Goal: Transaction & Acquisition: Purchase product/service

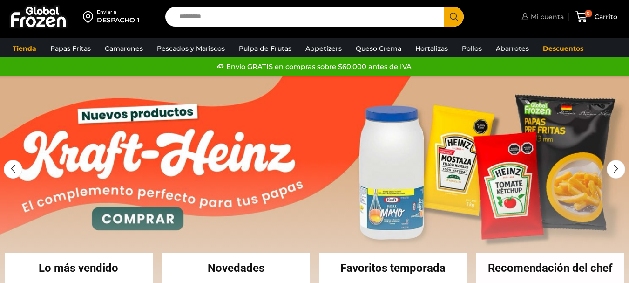
click at [549, 22] on link "Mi cuenta" at bounding box center [541, 16] width 45 height 19
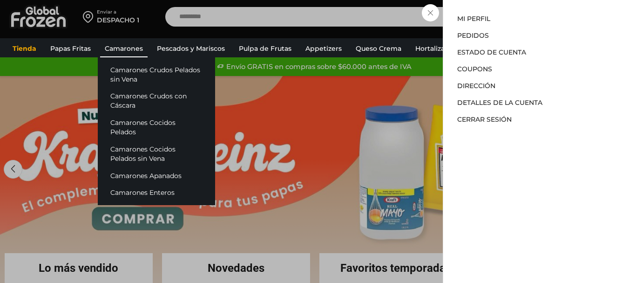
click at [100, 43] on link "Camarones" at bounding box center [123, 49] width 47 height 18
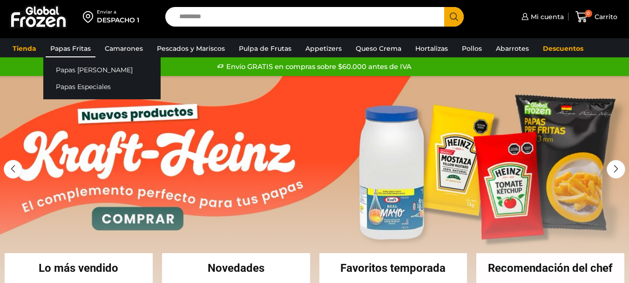
click at [77, 48] on link "Papas Fritas" at bounding box center [71, 49] width 50 height 18
click at [67, 43] on link "Papas Fritas" at bounding box center [71, 49] width 50 height 18
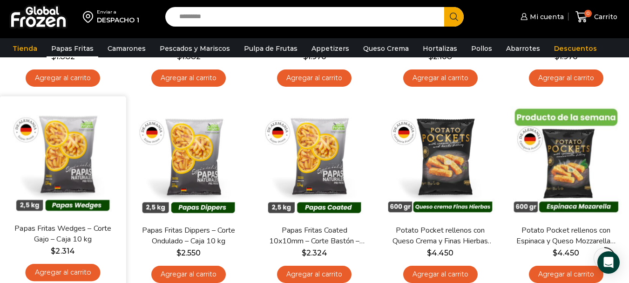
scroll to position [279, 0]
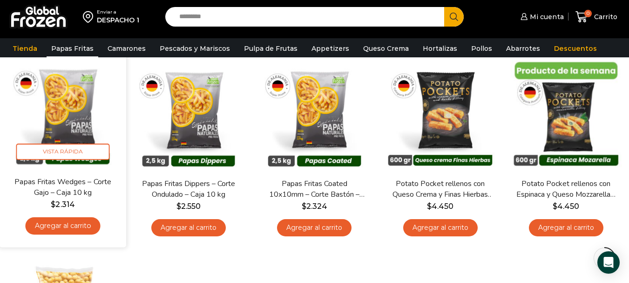
click at [79, 226] on link "Agregar al carrito" at bounding box center [63, 225] width 75 height 17
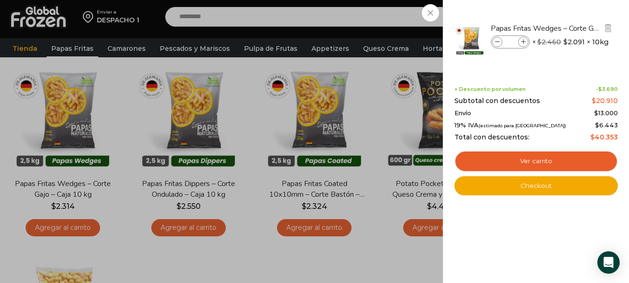
click at [521, 40] on icon at bounding box center [523, 42] width 5 height 5
type input "*"
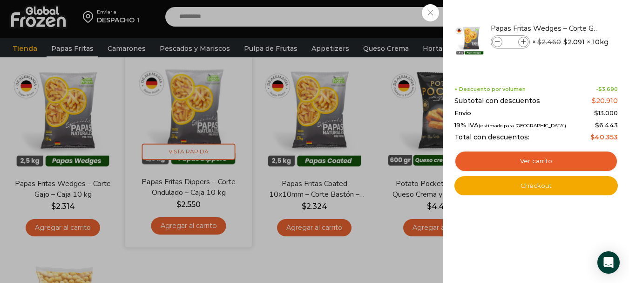
click at [573, 28] on div "1 Carrito 1 1 Shopping Cart *" at bounding box center [596, 17] width 47 height 22
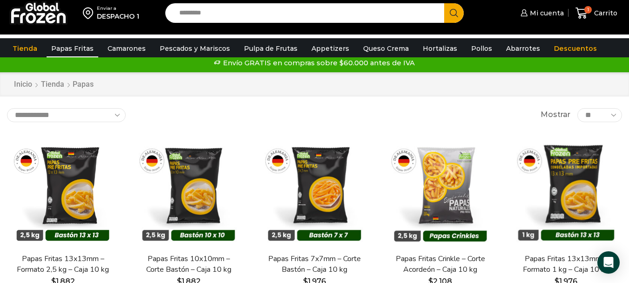
scroll to position [0, 0]
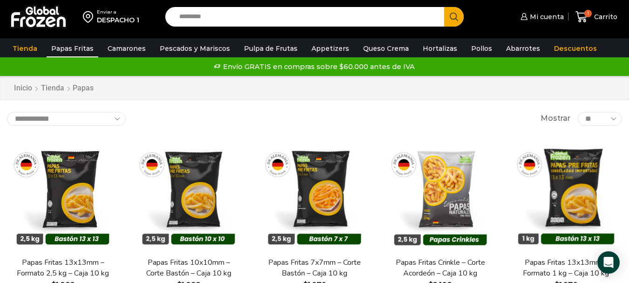
click at [244, 15] on input "Search input" at bounding box center [307, 17] width 265 height 20
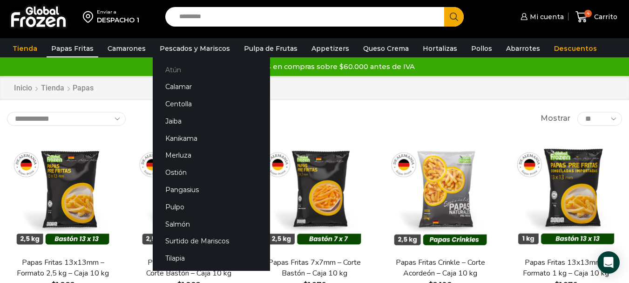
click at [183, 74] on link "Atún" at bounding box center [211, 69] width 117 height 17
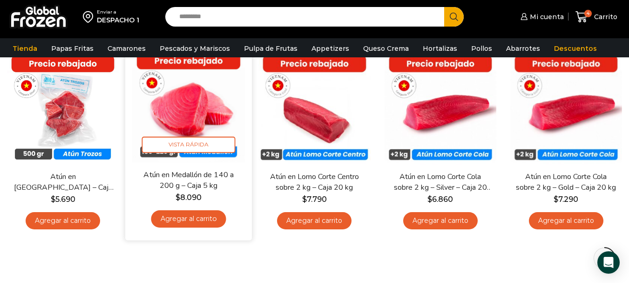
scroll to position [93, 0]
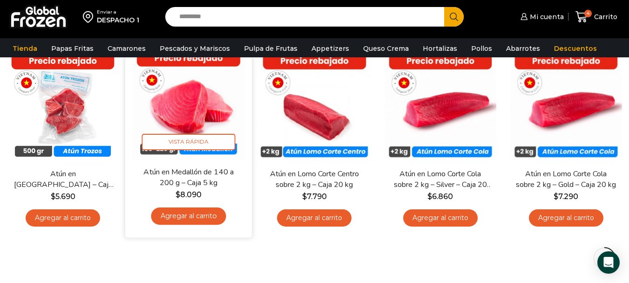
click at [205, 216] on link "Agregar al carrito" at bounding box center [188, 215] width 75 height 17
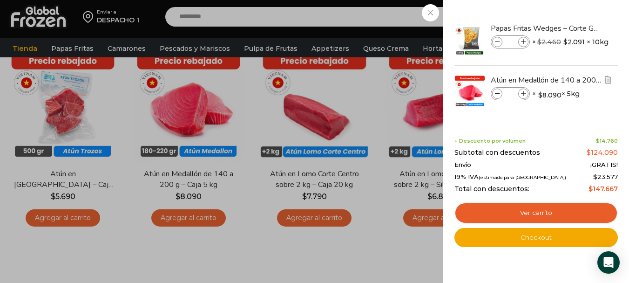
click at [522, 92] on icon at bounding box center [523, 93] width 5 height 5
type input "*"
click at [573, 28] on div "6 [GEOGRAPHIC_DATA] 6 6 Shopping Cart *" at bounding box center [596, 17] width 47 height 22
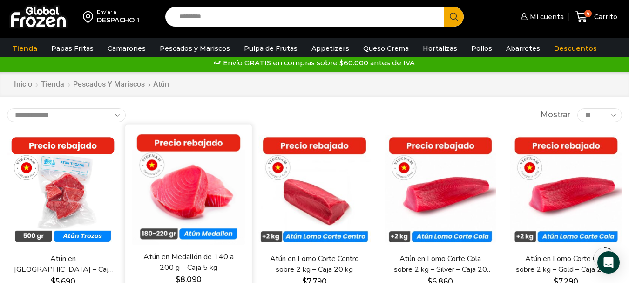
scroll to position [0, 0]
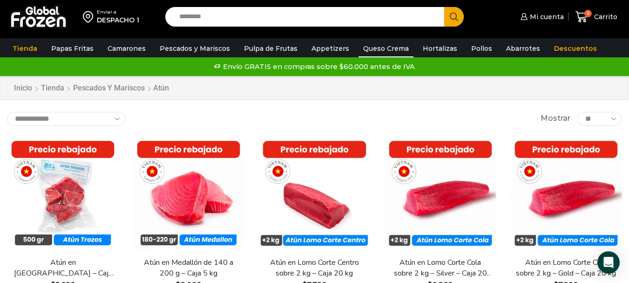
click at [379, 49] on link "Queso Crema" at bounding box center [385, 49] width 55 height 18
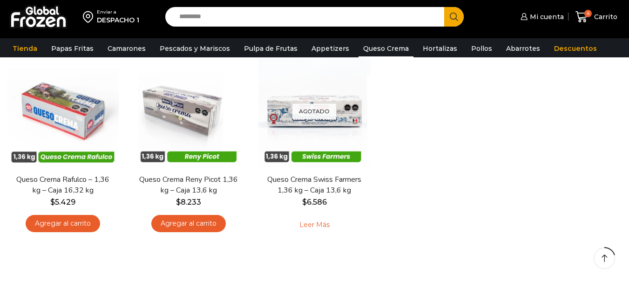
scroll to position [93, 0]
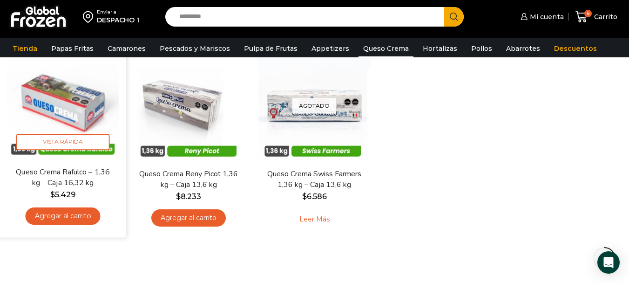
click at [89, 214] on link "Agregar al carrito" at bounding box center [63, 215] width 75 height 17
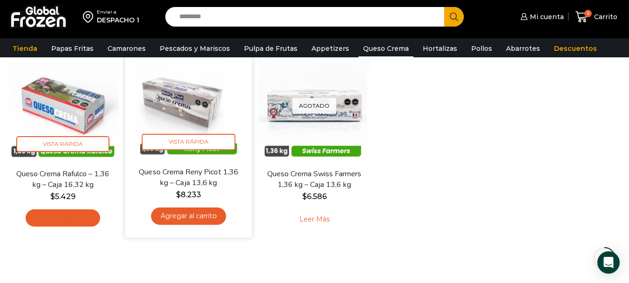
click at [195, 218] on link "Agregar al carrito" at bounding box center [188, 215] width 75 height 17
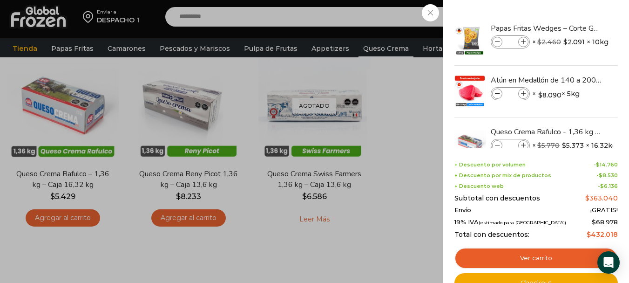
click at [573, 28] on div "8 Carrito 8 8 Shopping Cart *" at bounding box center [596, 17] width 47 height 22
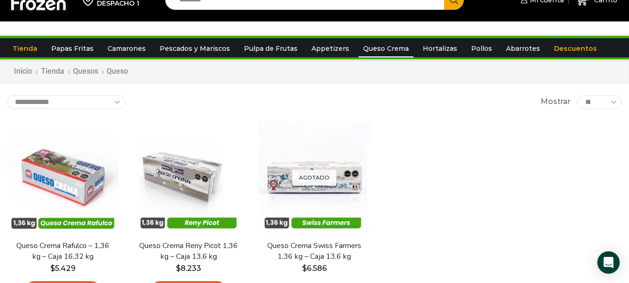
scroll to position [0, 0]
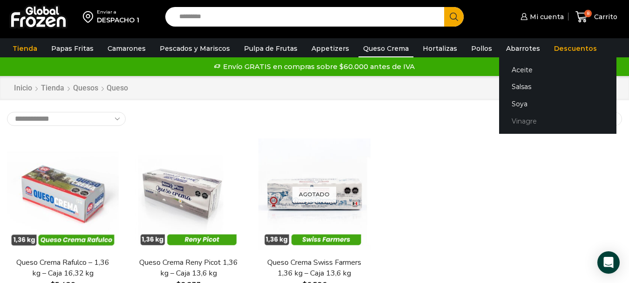
click at [516, 119] on link "Vinagre" at bounding box center [557, 120] width 117 height 17
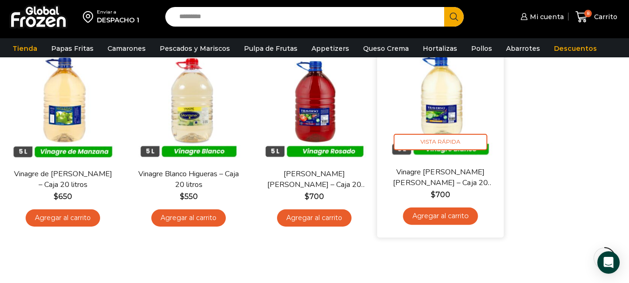
click at [460, 220] on link "Agregar al carrito" at bounding box center [440, 215] width 75 height 17
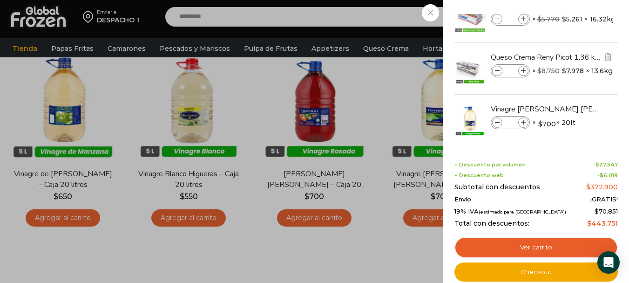
scroll to position [140, 0]
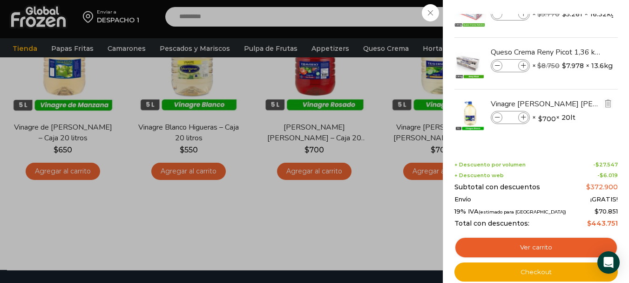
click at [526, 114] on span at bounding box center [523, 117] width 10 height 10
type input "*"
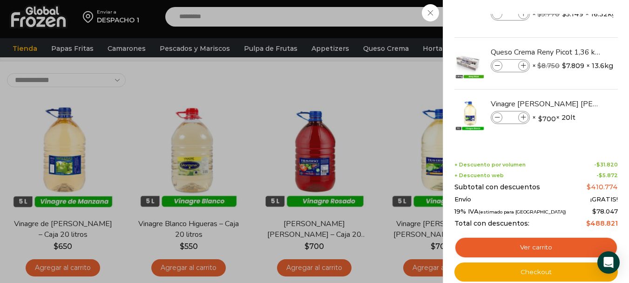
scroll to position [42, 0]
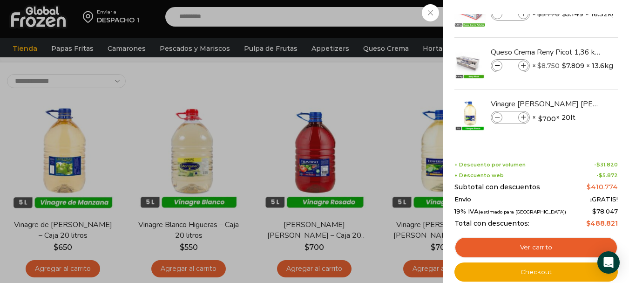
click at [573, 28] on div "12 Carrito 12 12 Shopping Cart" at bounding box center [596, 17] width 47 height 22
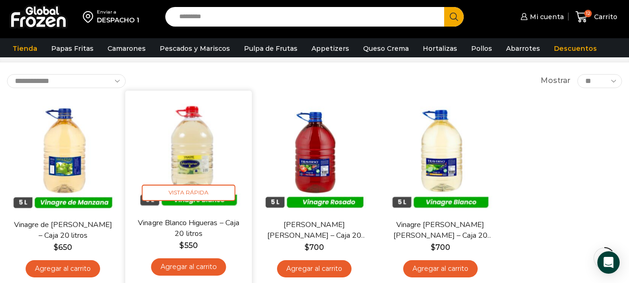
click at [209, 265] on link "Agregar al carrito" at bounding box center [188, 266] width 75 height 17
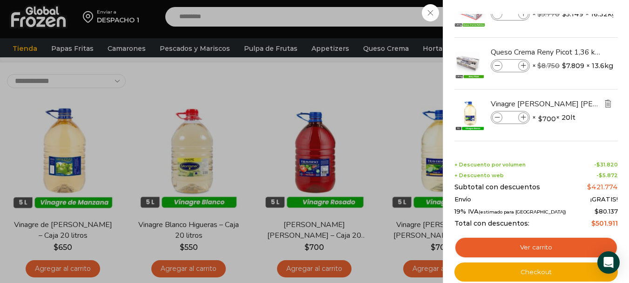
click at [609, 103] on img "Eliminar Vinagre Blanco Traverso - Caja 20 litros del carrito" at bounding box center [608, 103] width 8 height 8
click at [524, 117] on icon at bounding box center [523, 117] width 5 height 5
type input "*"
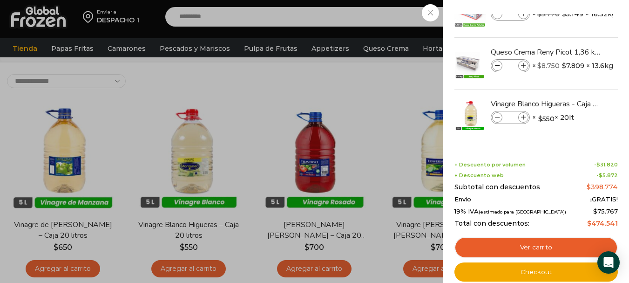
click at [573, 28] on div "12 Carrito 12 12 Shopping Cart *" at bounding box center [596, 17] width 47 height 22
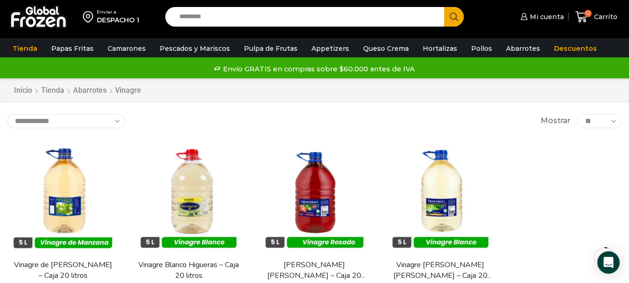
scroll to position [0, 0]
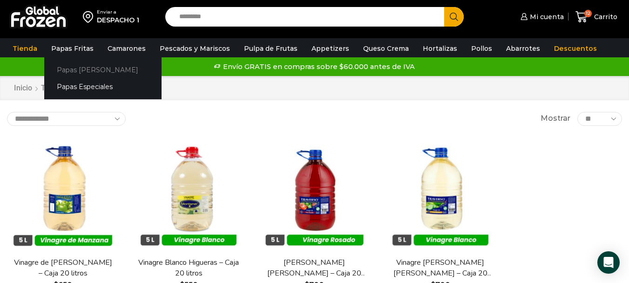
click at [99, 71] on link "Papas [PERSON_NAME]" at bounding box center [102, 69] width 117 height 17
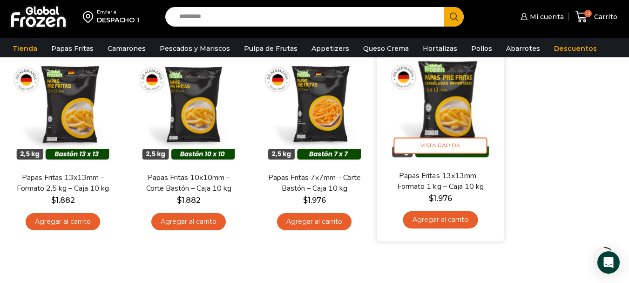
scroll to position [93, 0]
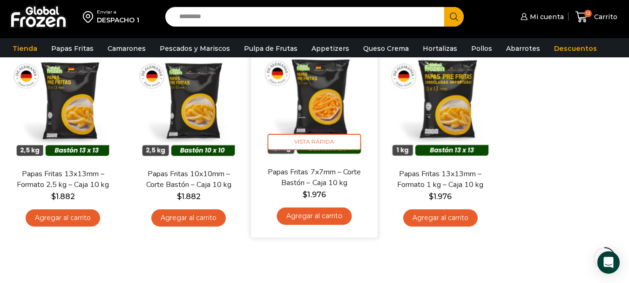
click at [325, 223] on link "Agregar al carrito" at bounding box center [314, 215] width 75 height 17
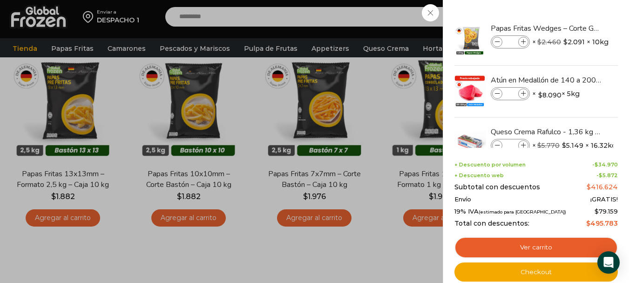
drag, startPoint x: 356, startPoint y: 254, endPoint x: 382, endPoint y: 264, distance: 28.6
click at [573, 28] on div "13 Carrito 13 13 Shopping Cart *" at bounding box center [596, 17] width 47 height 22
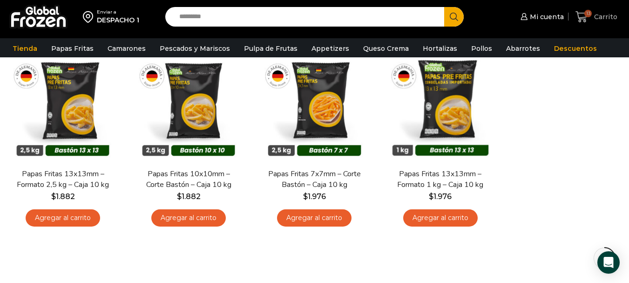
click at [593, 17] on span "Carrito" at bounding box center [605, 16] width 26 height 9
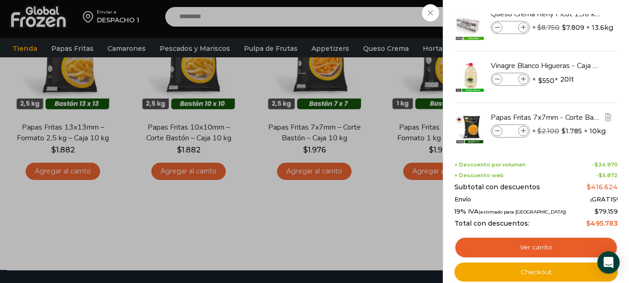
scroll to position [183, 0]
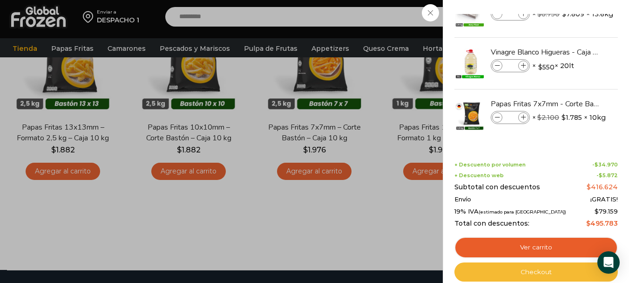
click at [553, 276] on link "Checkout" at bounding box center [535, 272] width 163 height 20
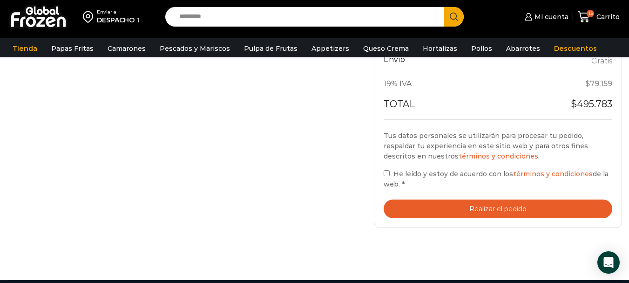
scroll to position [512, 0]
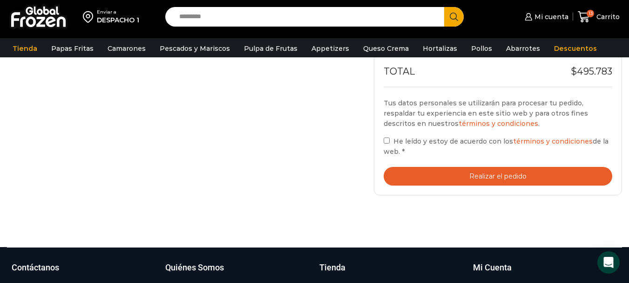
click at [521, 179] on button "Realizar el pedido" at bounding box center [498, 176] width 229 height 19
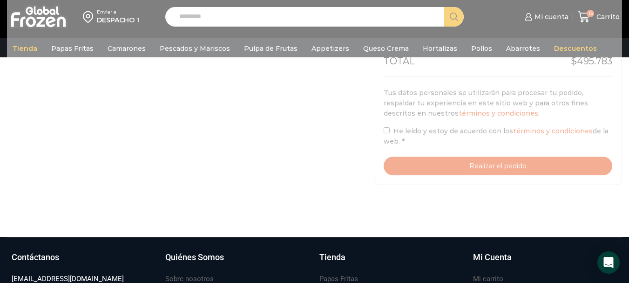
scroll to position [486, 0]
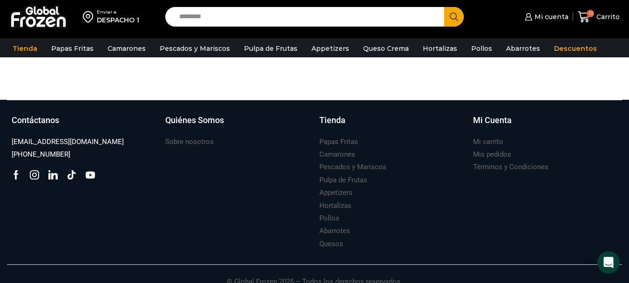
scroll to position [566, 0]
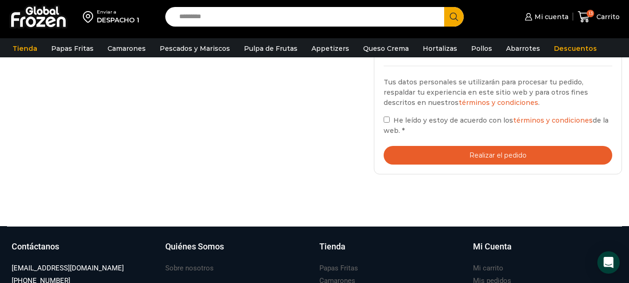
click at [515, 152] on button "Realizar el pedido" at bounding box center [498, 155] width 229 height 19
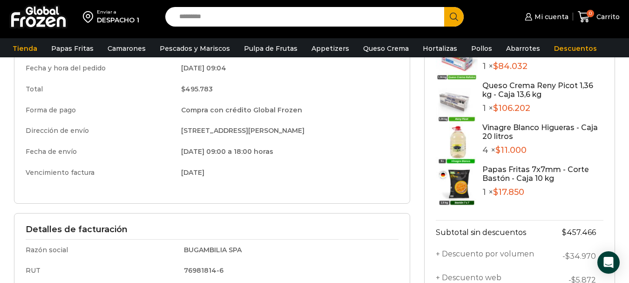
scroll to position [31, 0]
